Goal: Find contact information: Find contact information

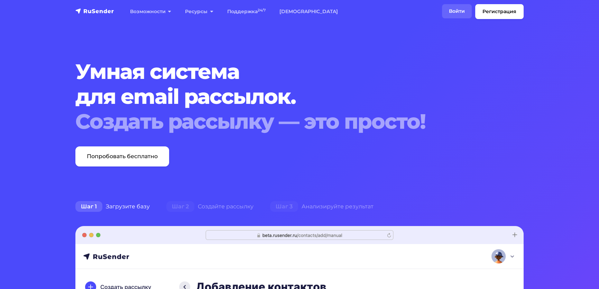
click at [451, 15] on link "Войти" at bounding box center [457, 11] width 30 height 14
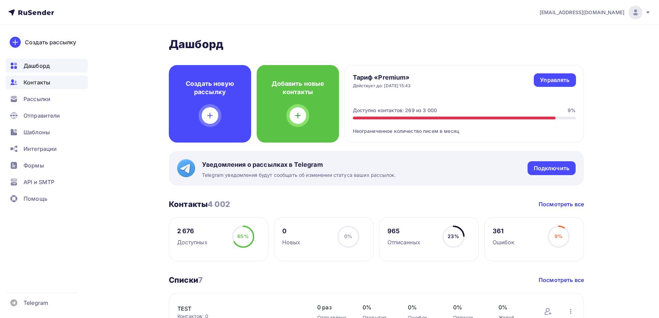
click at [28, 84] on span "Контакты" at bounding box center [37, 82] width 27 height 8
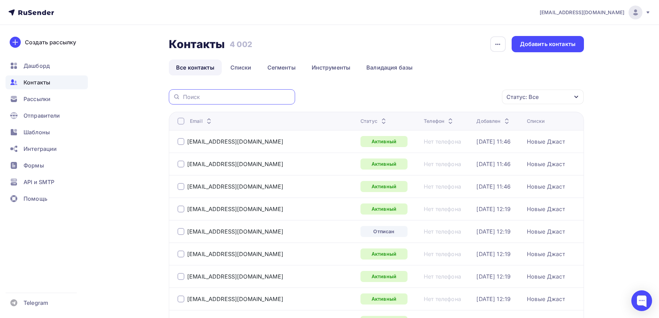
paste input "vowa.vaskabazil@yandex.ru"
type input "vowa.vaskabazil@yandex.ru"
